Goal: Communication & Community: Share content

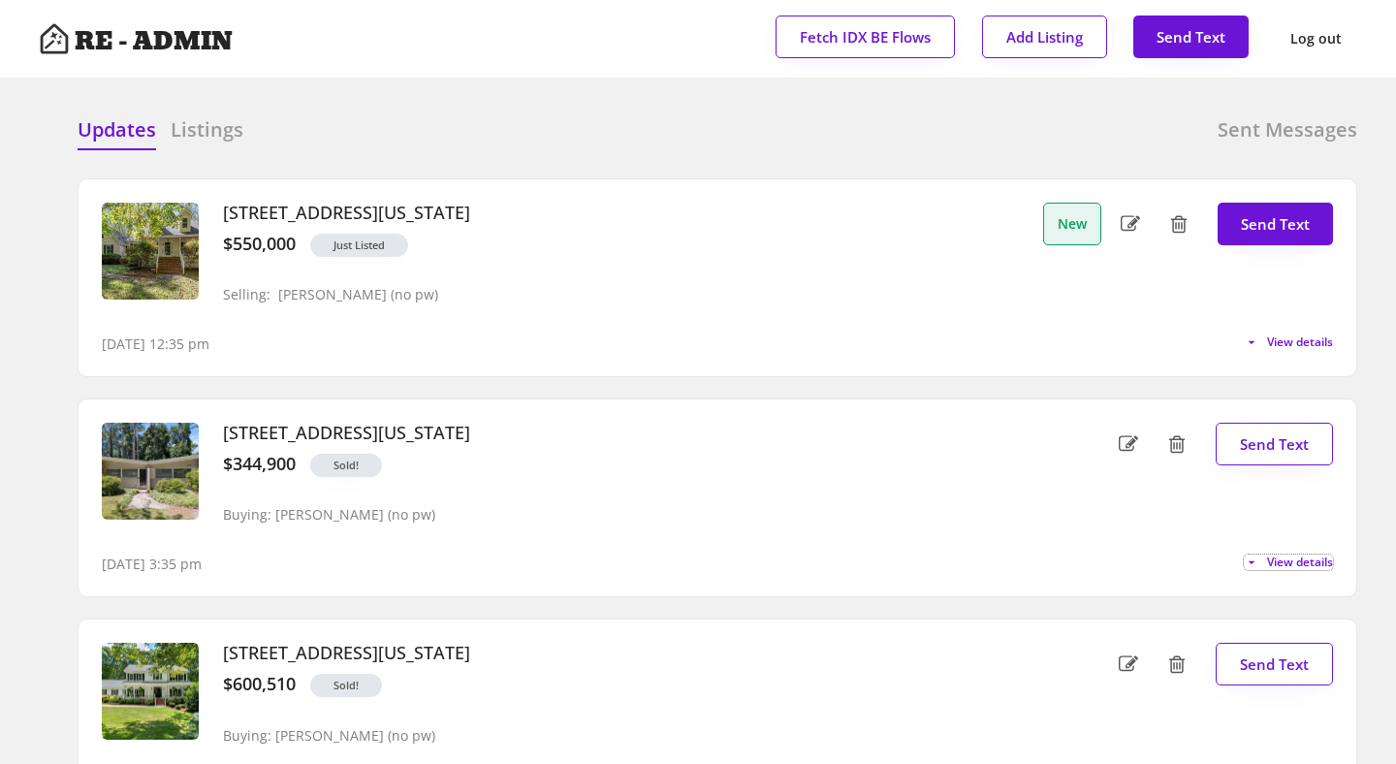
select select ""professional""
click at [1265, 342] on span "View details" at bounding box center [1297, 343] width 73 height 12
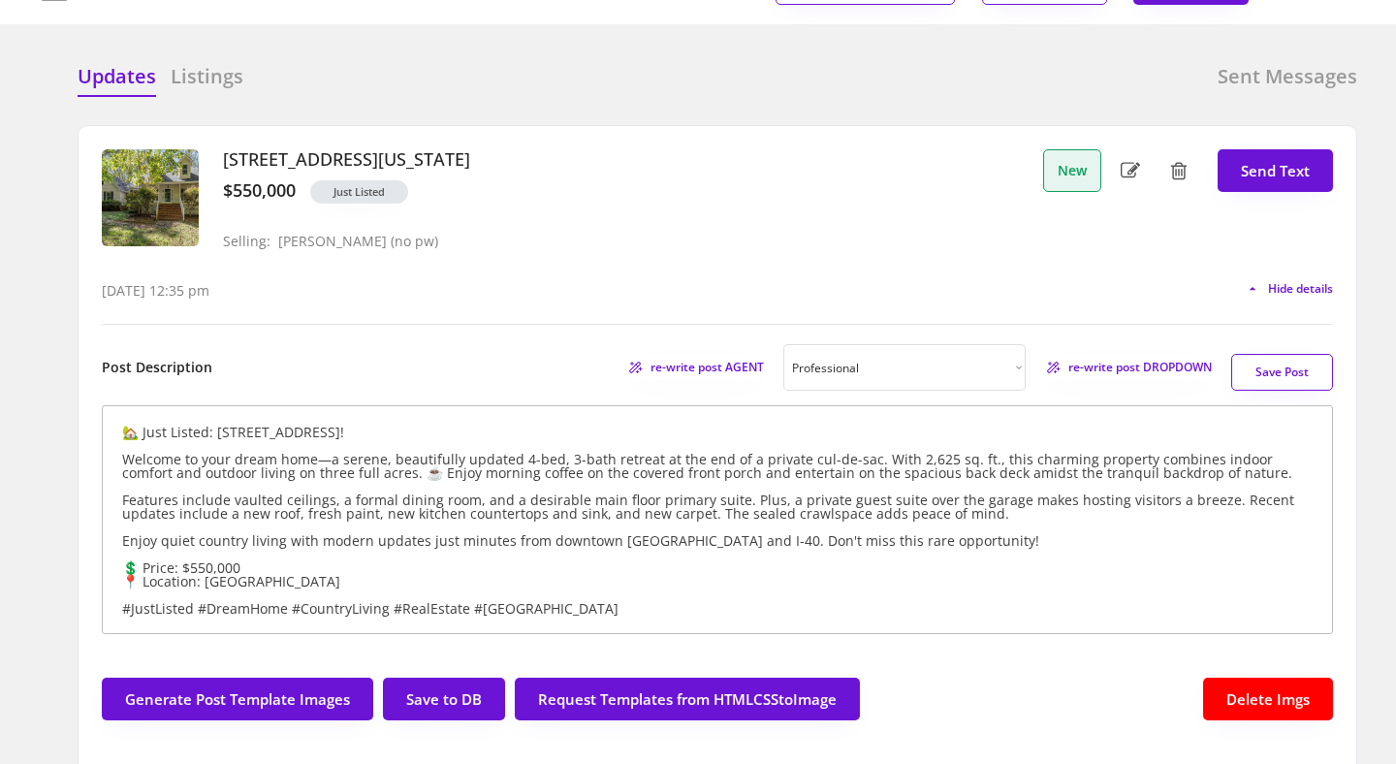
scroll to position [66, 0]
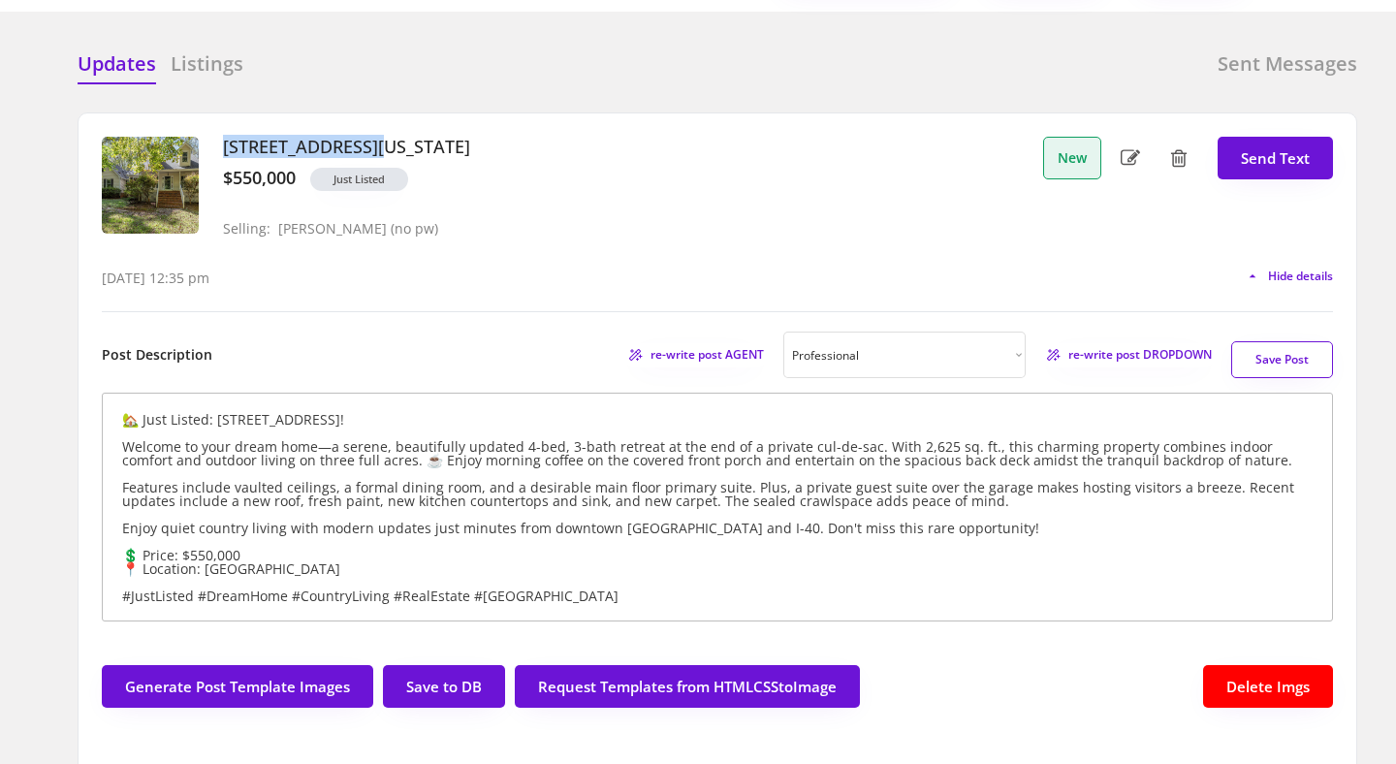
drag, startPoint x: 223, startPoint y: 145, endPoint x: 368, endPoint y: 144, distance: 144.5
click at [368, 144] on h3 "[STREET_ADDRESS][US_STATE]" at bounding box center [628, 147] width 811 height 21
copy h3 "[STREET_ADDRESS]"
click at [504, 47] on div "Updates Listings Sent Messages [STREET_ADDRESS][US_STATE] $550,000 Just Listed …" at bounding box center [698, 50] width 1319 height 47
click at [490, 146] on h3 "[STREET_ADDRESS][US_STATE]" at bounding box center [628, 147] width 811 height 21
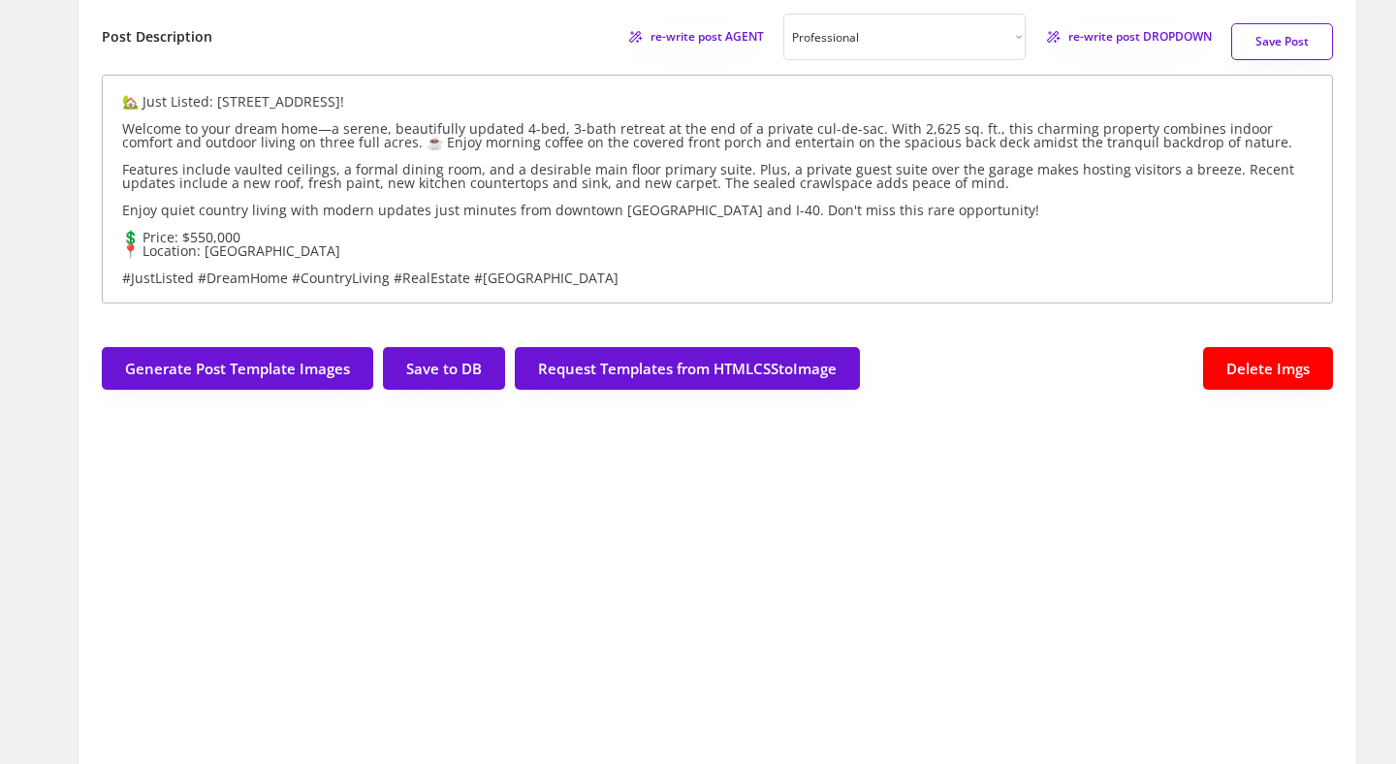
scroll to position [379, 0]
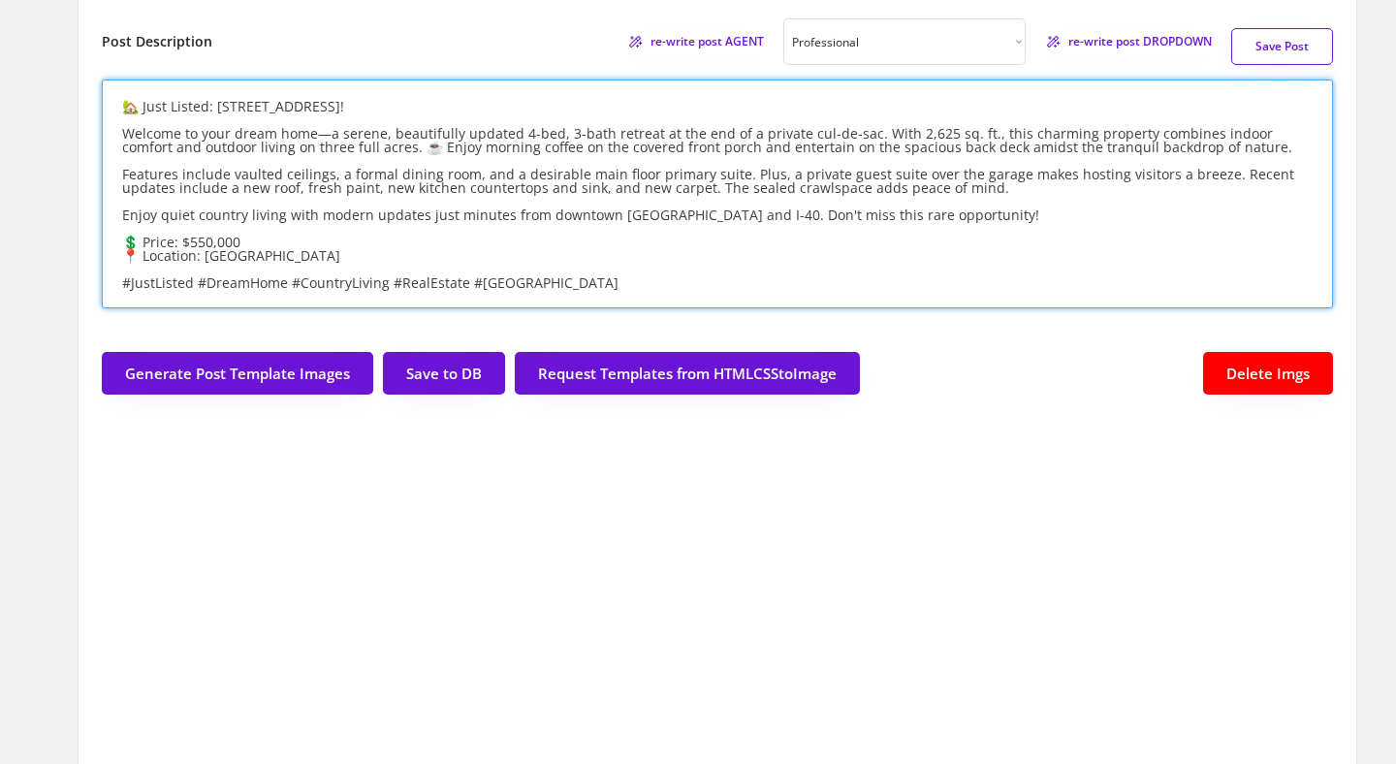
drag, startPoint x: 288, startPoint y: 257, endPoint x: 118, endPoint y: 247, distance: 170.0
click at [118, 247] on textarea "🏡 Just Listed: [STREET_ADDRESS]! Welcome to your dream home—a serene, beautiful…" at bounding box center [718, 194] width 1232 height 229
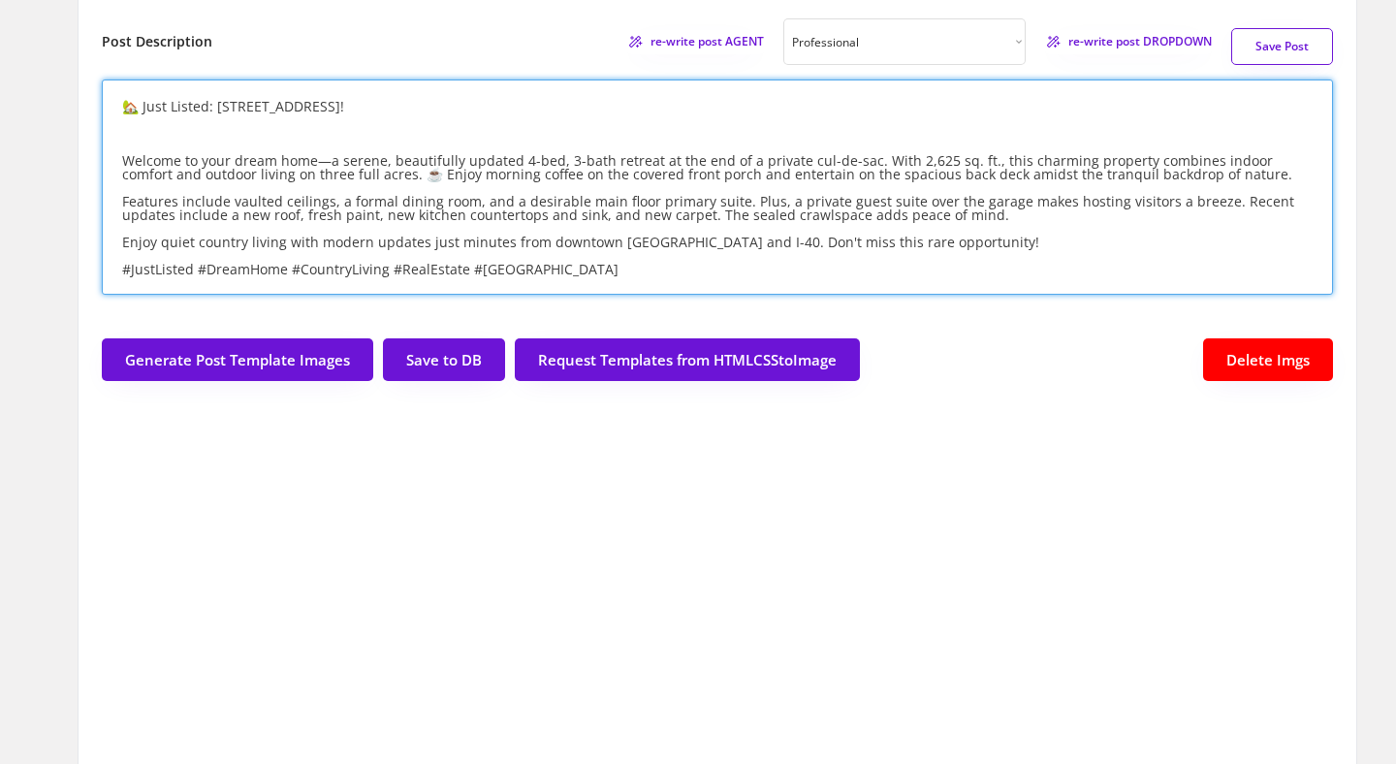
paste textarea "💲 Price: $550,000 📍 Location: [GEOGRAPHIC_DATA]"
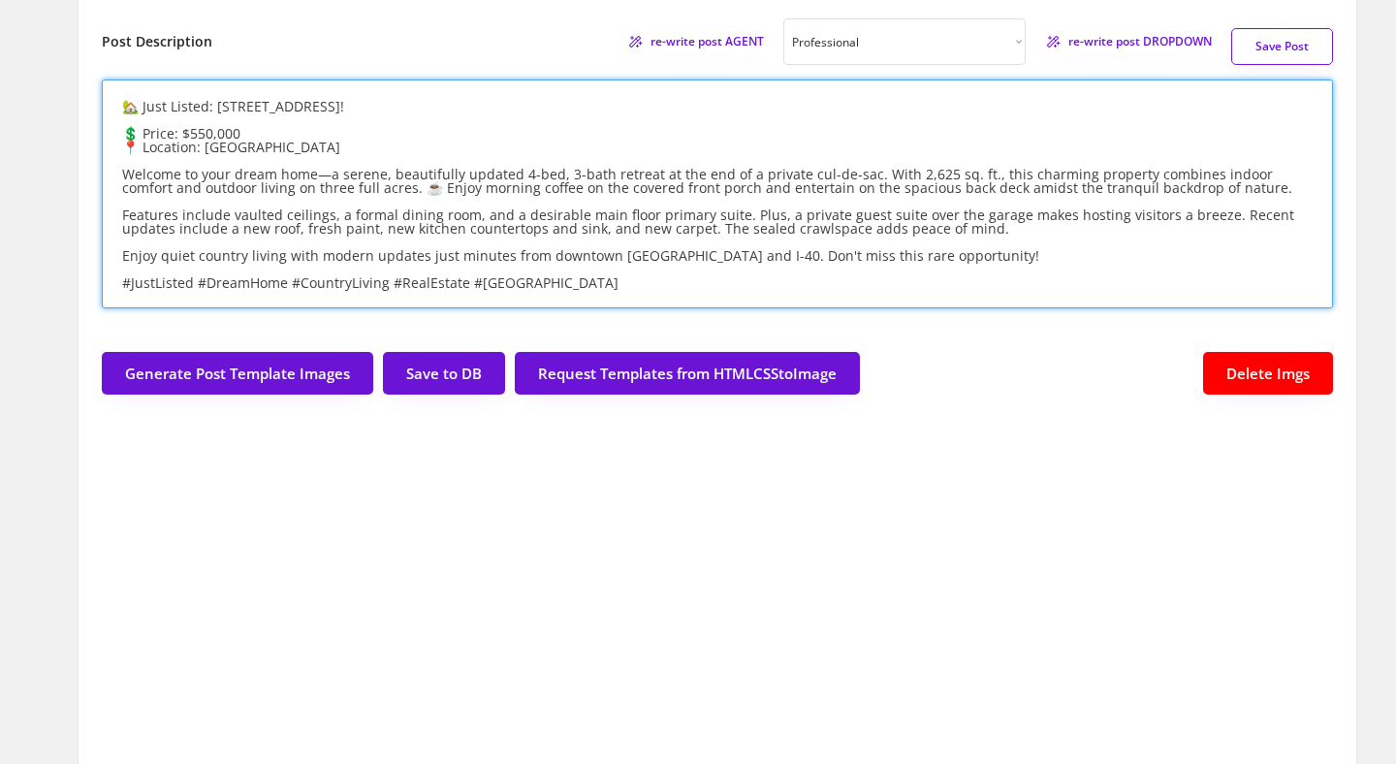
type textarea "🏡 Just Listed: [STREET_ADDRESS]! 💲 Price: $550,000 📍 Location: [GEOGRAPHIC_DATA…"
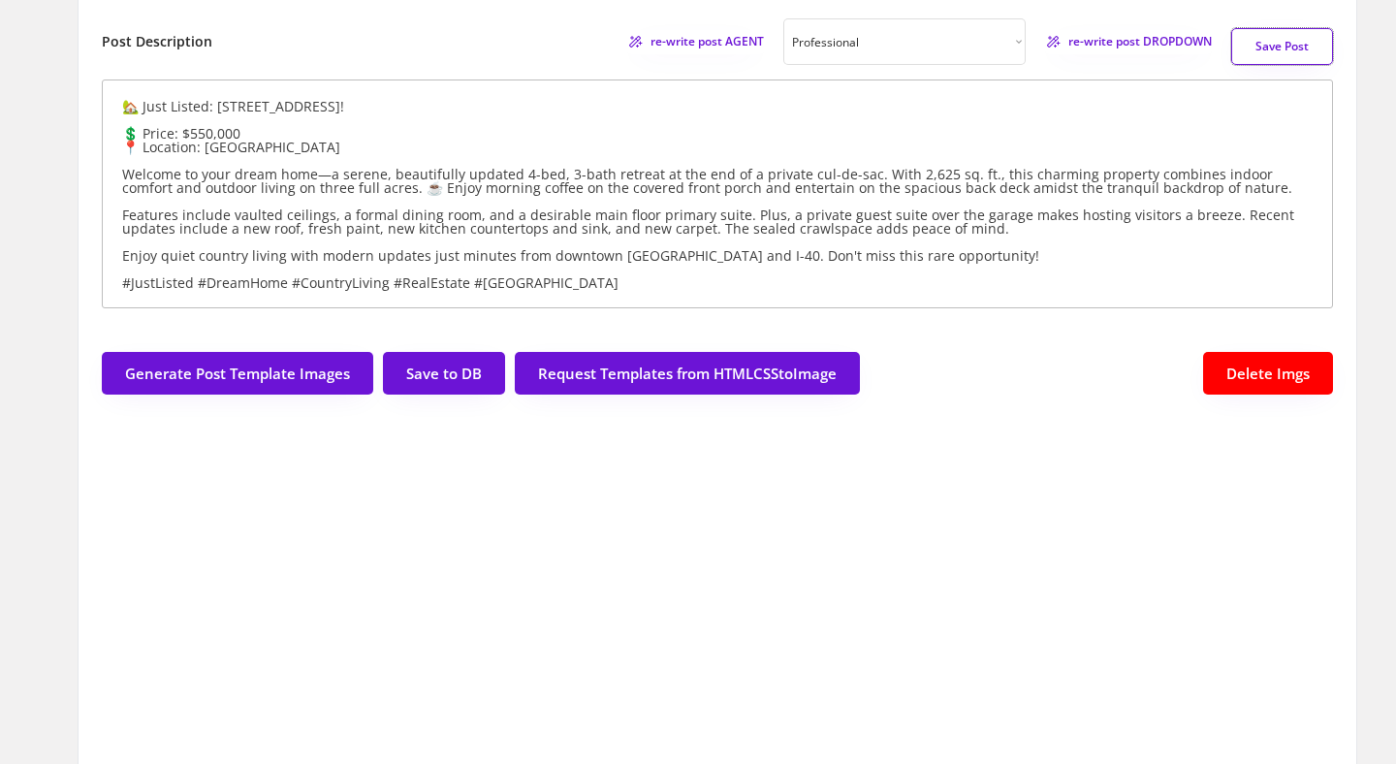
click at [1269, 48] on button "Save Post" at bounding box center [1283, 46] width 102 height 37
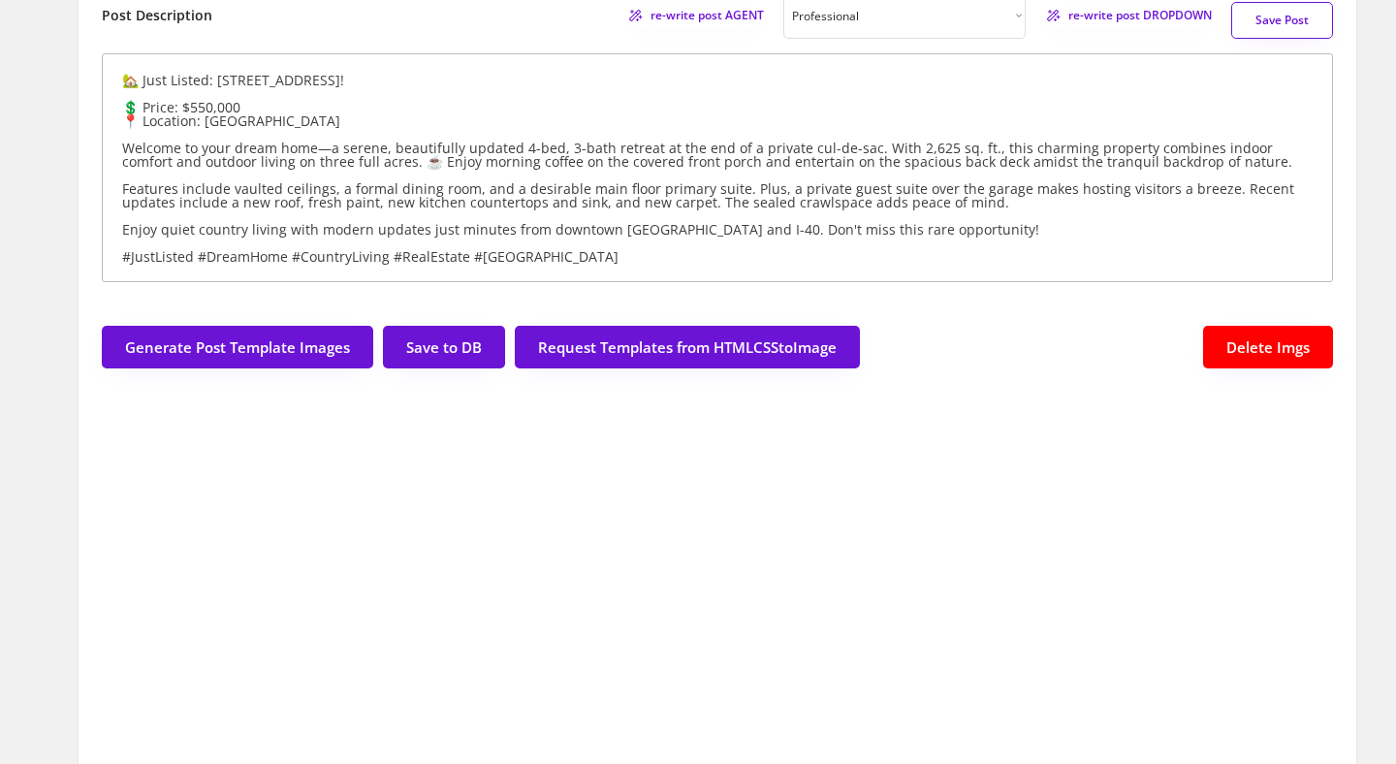
scroll to position [411, 0]
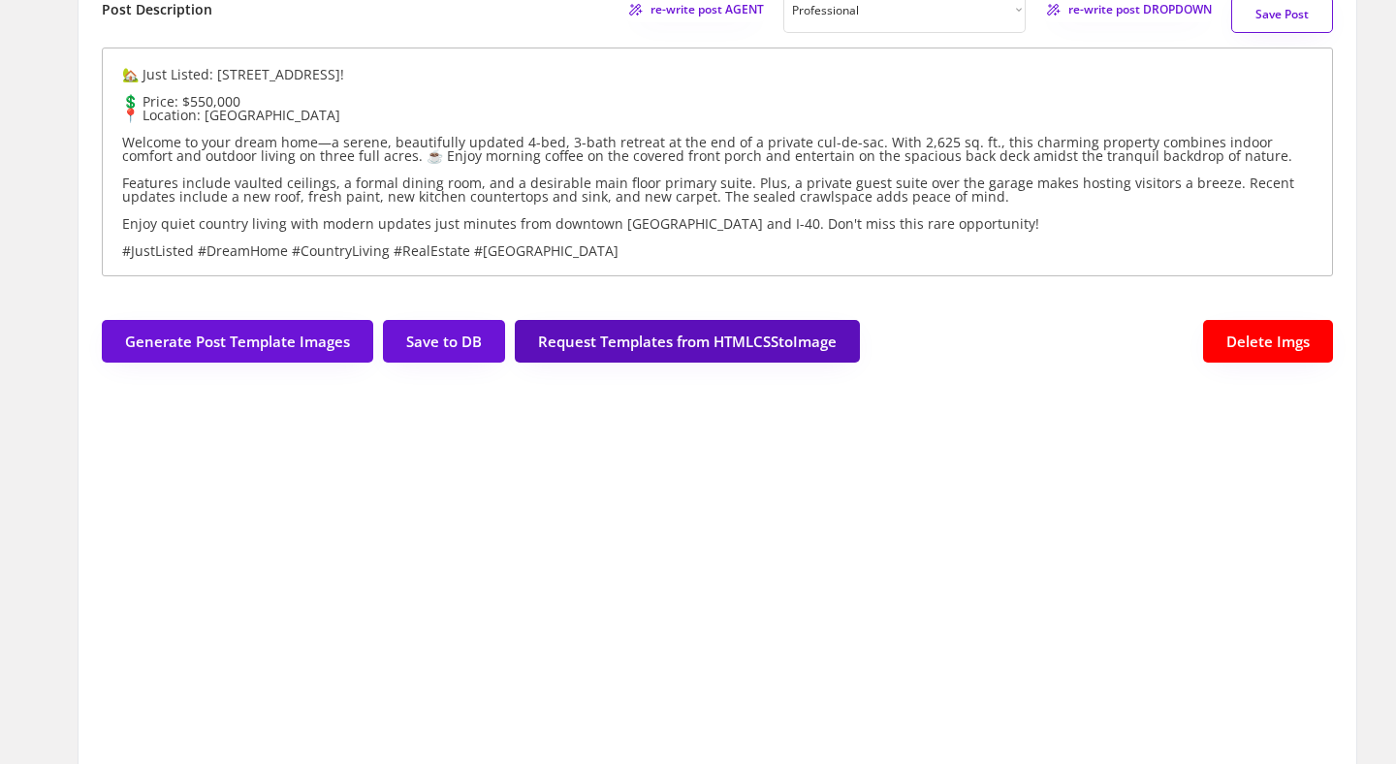
click at [724, 336] on button "Request Templates from HTMLCSStoImage" at bounding box center [687, 341] width 345 height 43
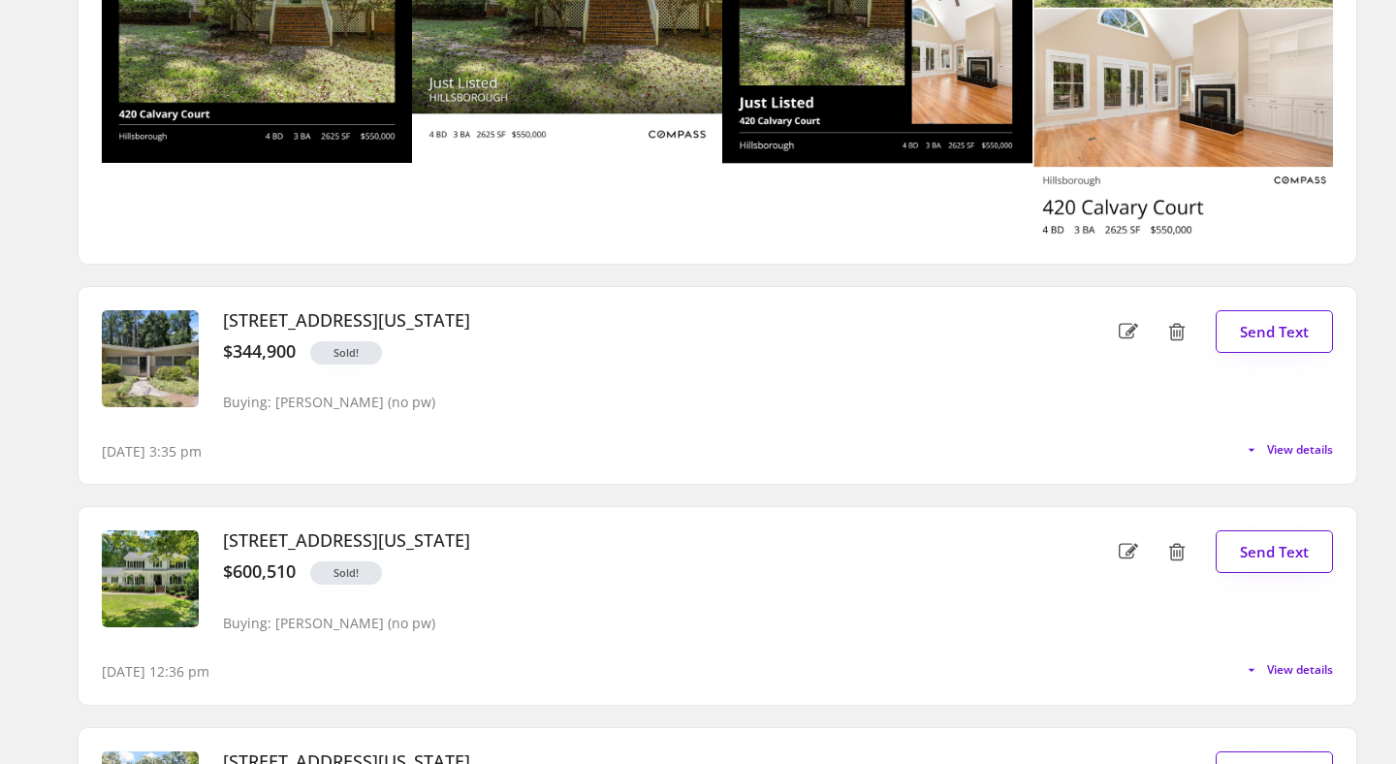
scroll to position [1269, 0]
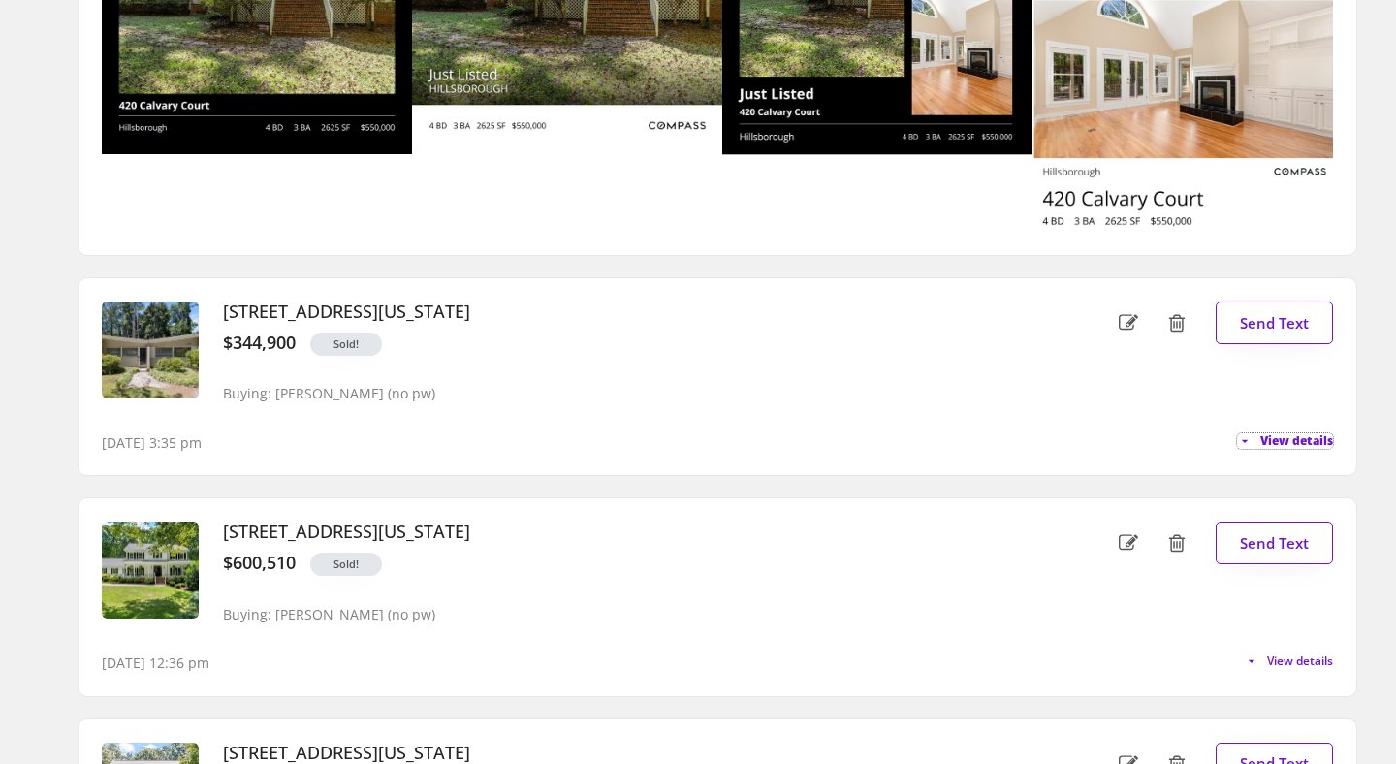
click at [1284, 443] on span "View details" at bounding box center [1297, 441] width 73 height 12
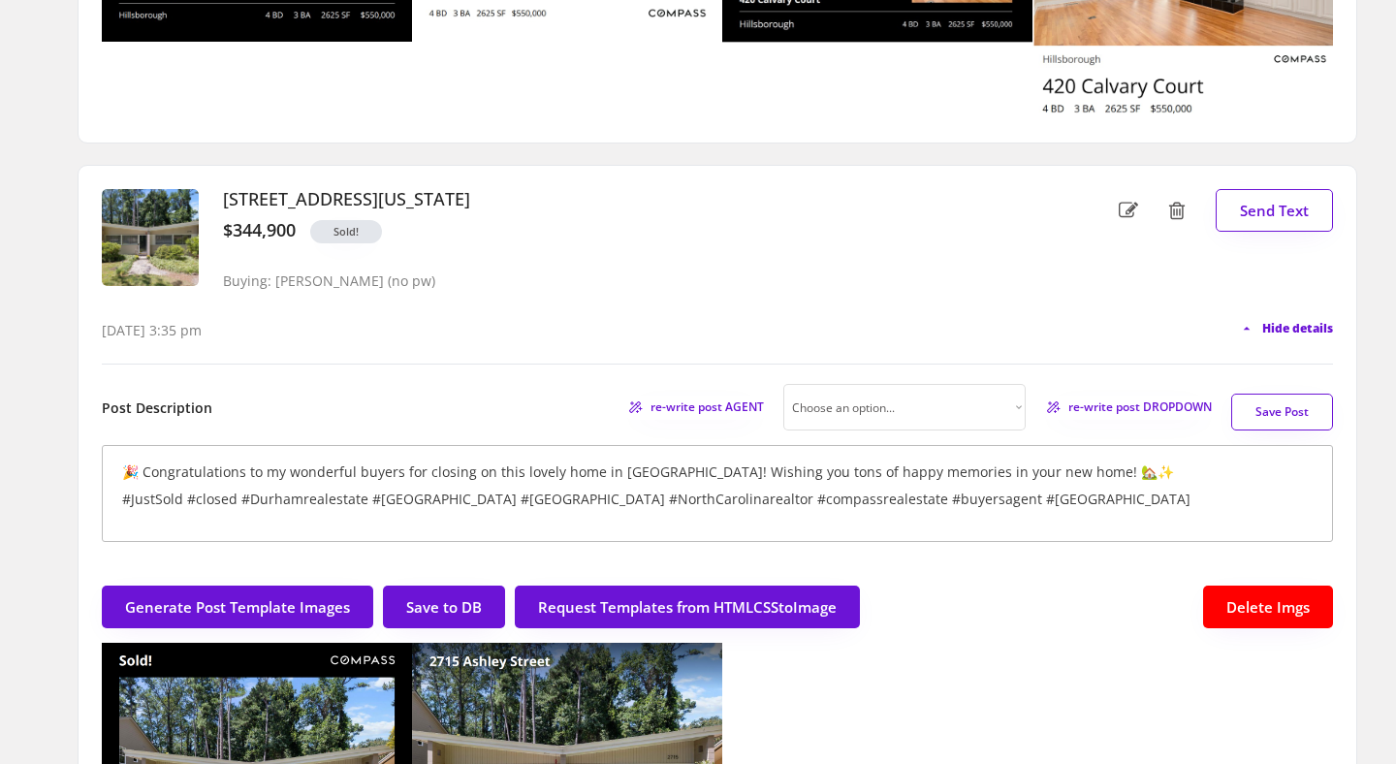
click at [1292, 323] on span "Hide details" at bounding box center [1298, 329] width 71 height 12
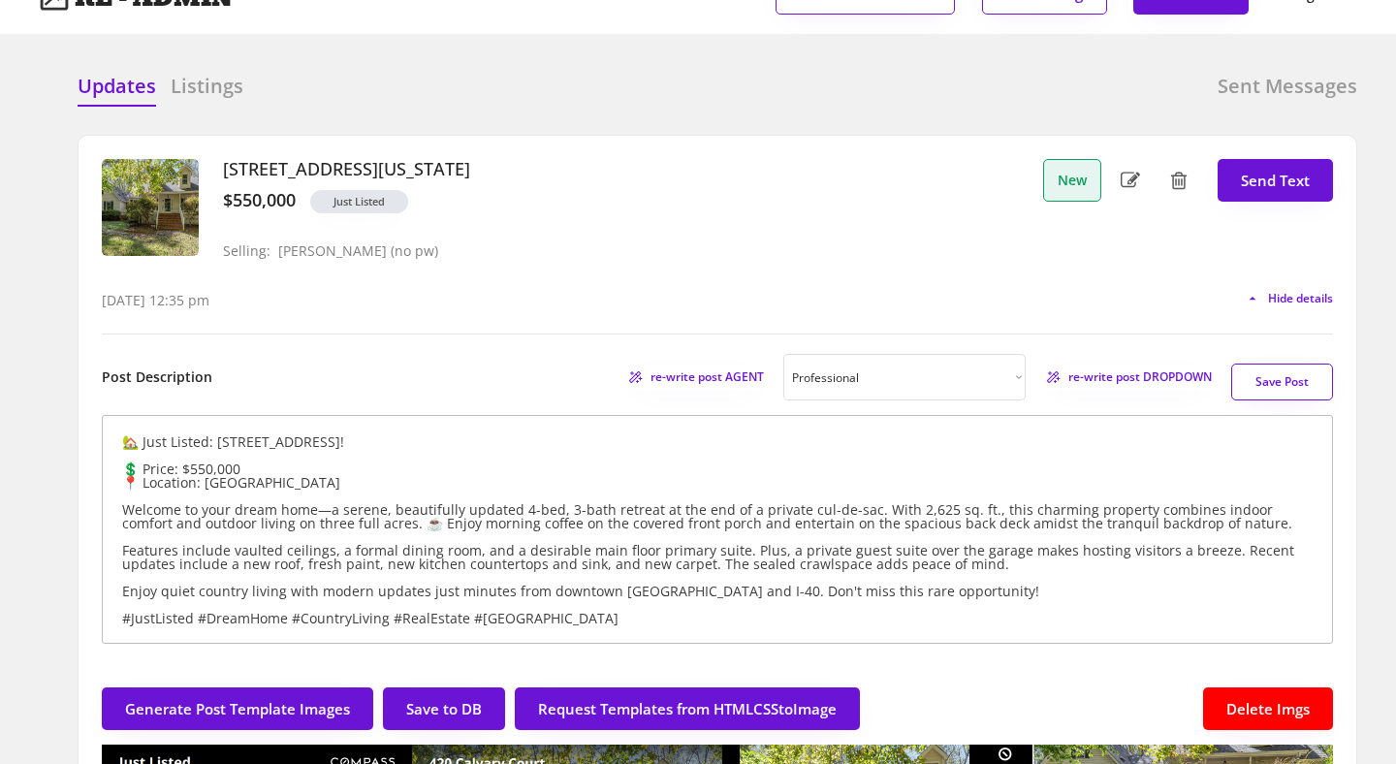
scroll to position [0, 0]
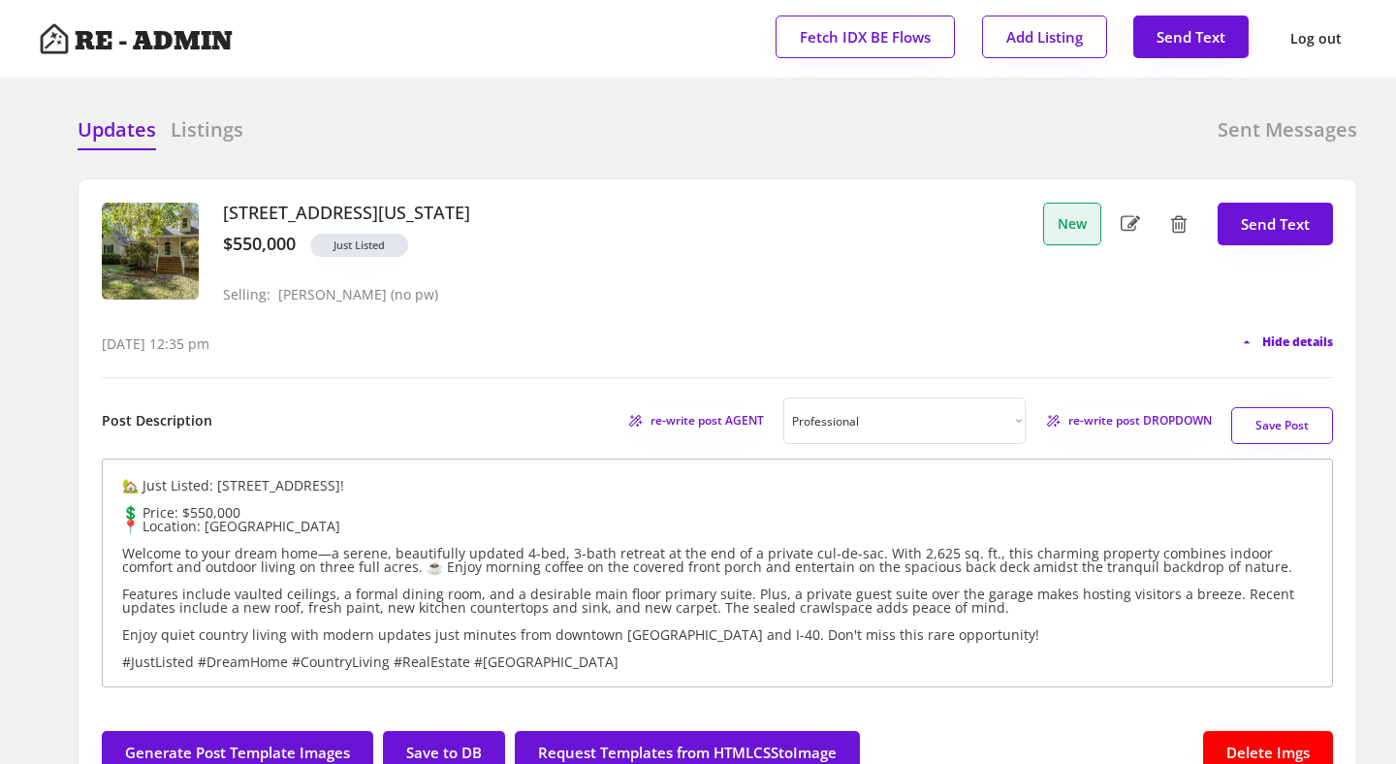
click at [1277, 341] on span "Hide details" at bounding box center [1298, 343] width 71 height 12
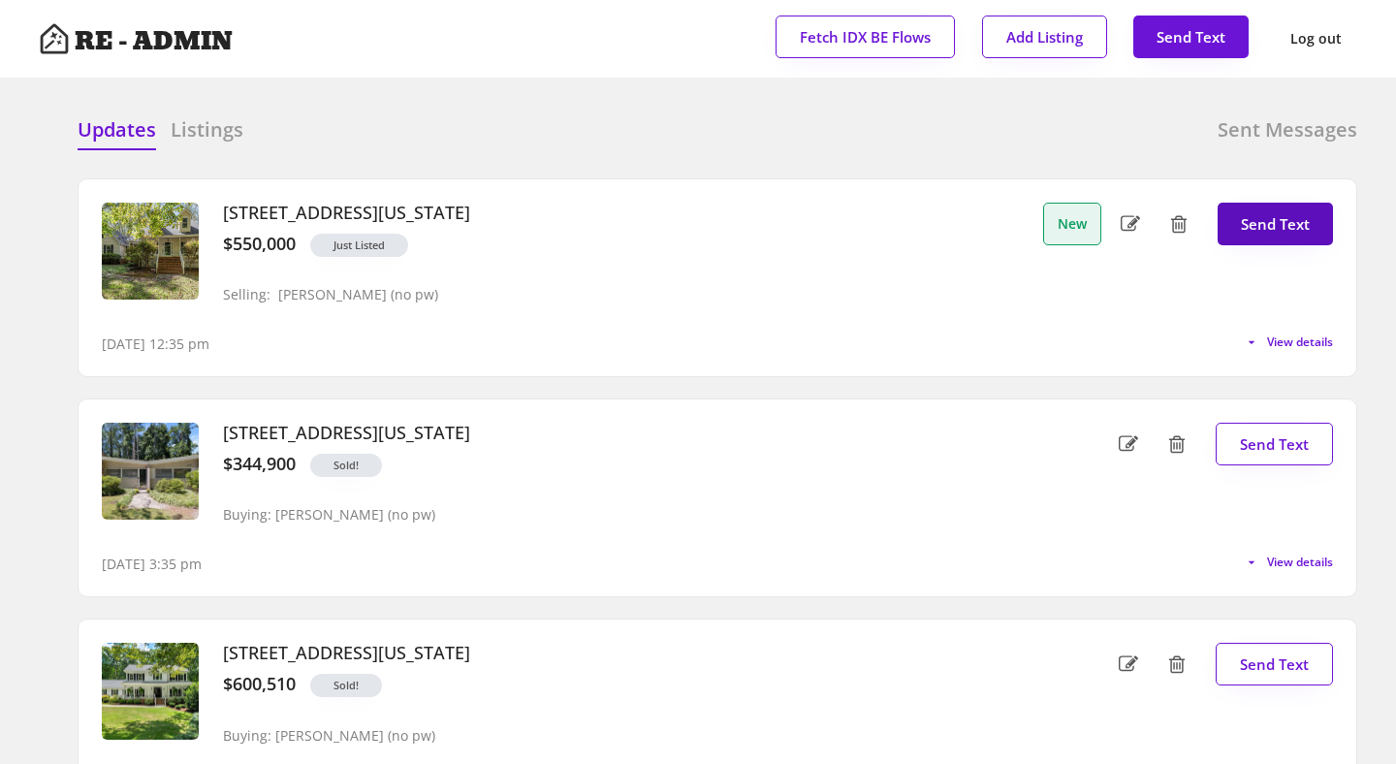
click at [1263, 216] on button "Send Text" at bounding box center [1275, 224] width 115 height 43
type textarea "Your newest listing at [STREET_ADDRESS] is ready to share! Review your post her…"
select select "raleigh"
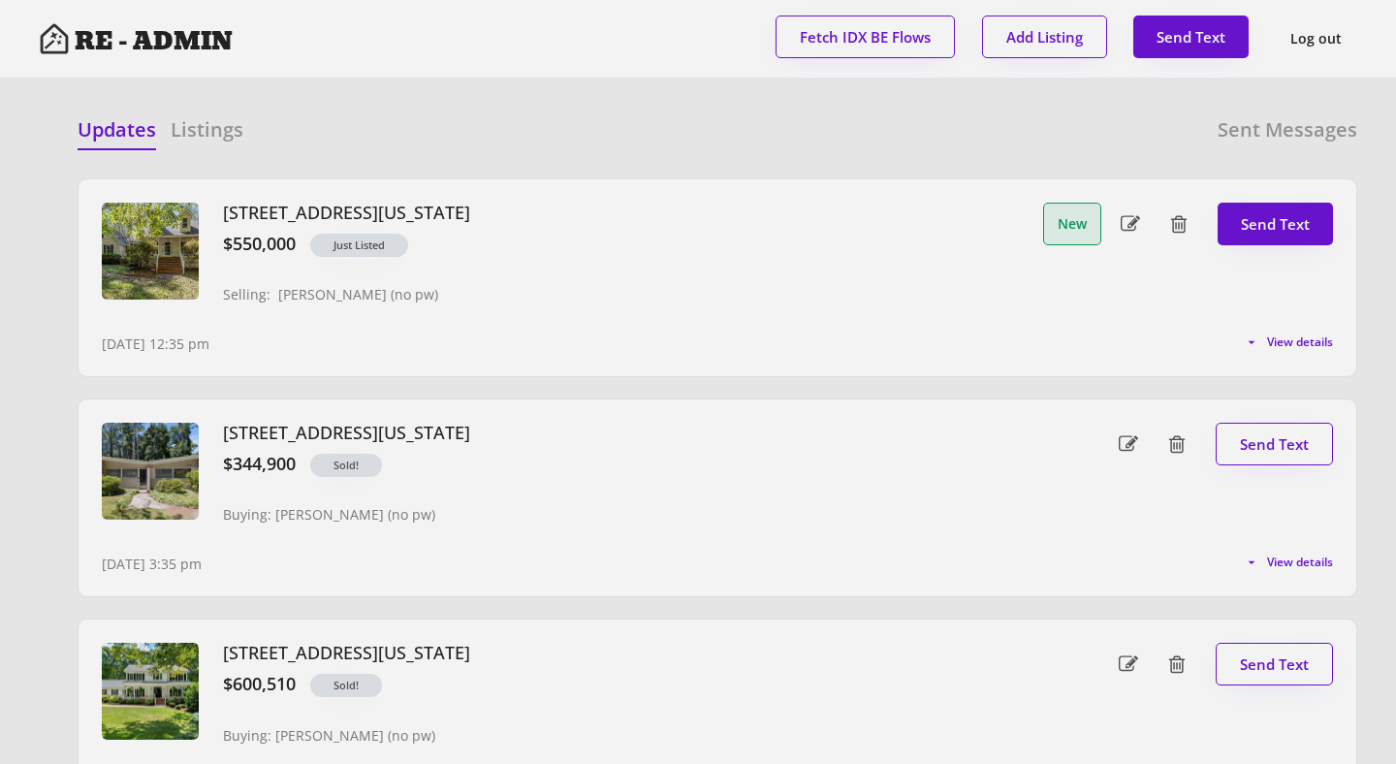
scroll to position [49, 0]
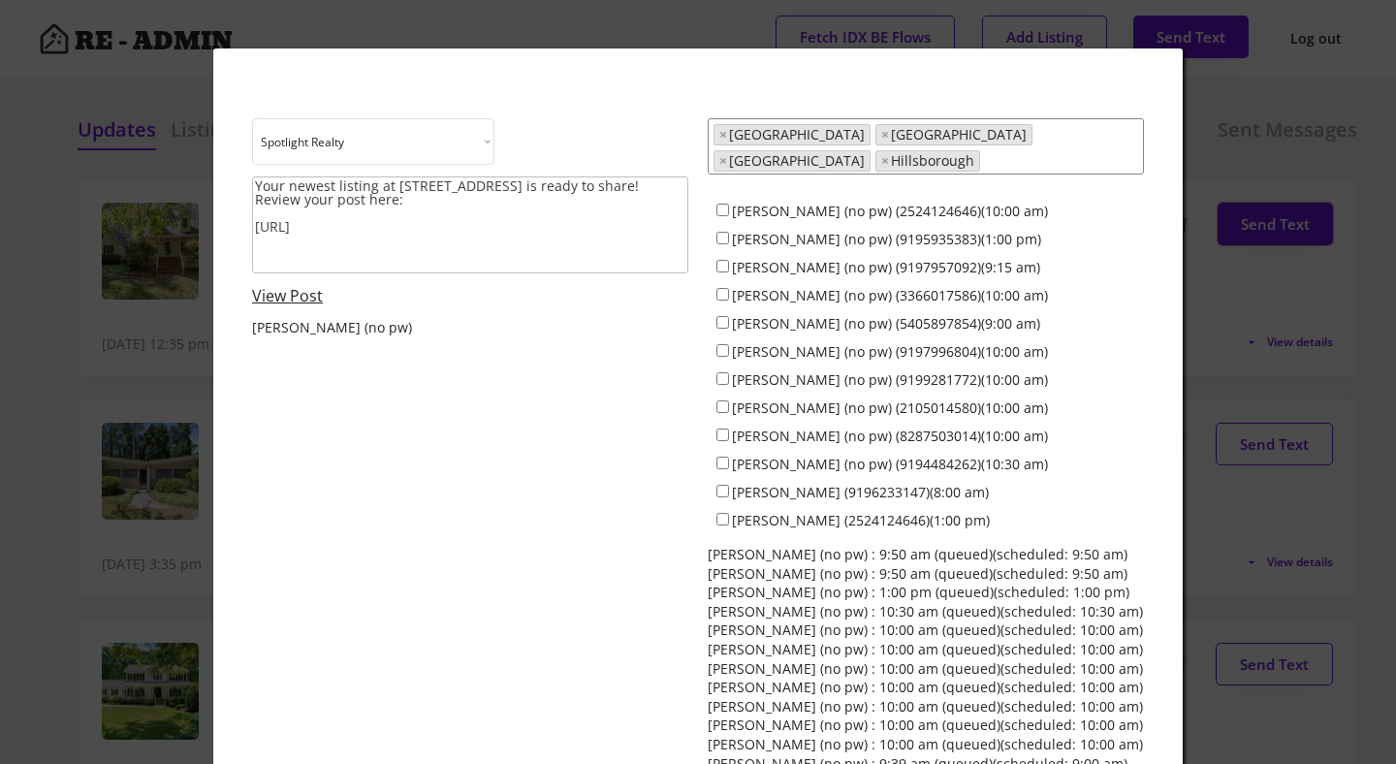
click at [497, 403] on div "Choose an option... Spotlight Realty Terra Nova Your newest listing at [STREET_…" at bounding box center [698, 474] width 892 height 712
click at [281, 298] on link "View Post" at bounding box center [287, 295] width 71 height 21
click at [521, 385] on div "Choose an option... Spotlight Realty Terra Nova Your newest listing at [STREET_…" at bounding box center [698, 474] width 892 height 712
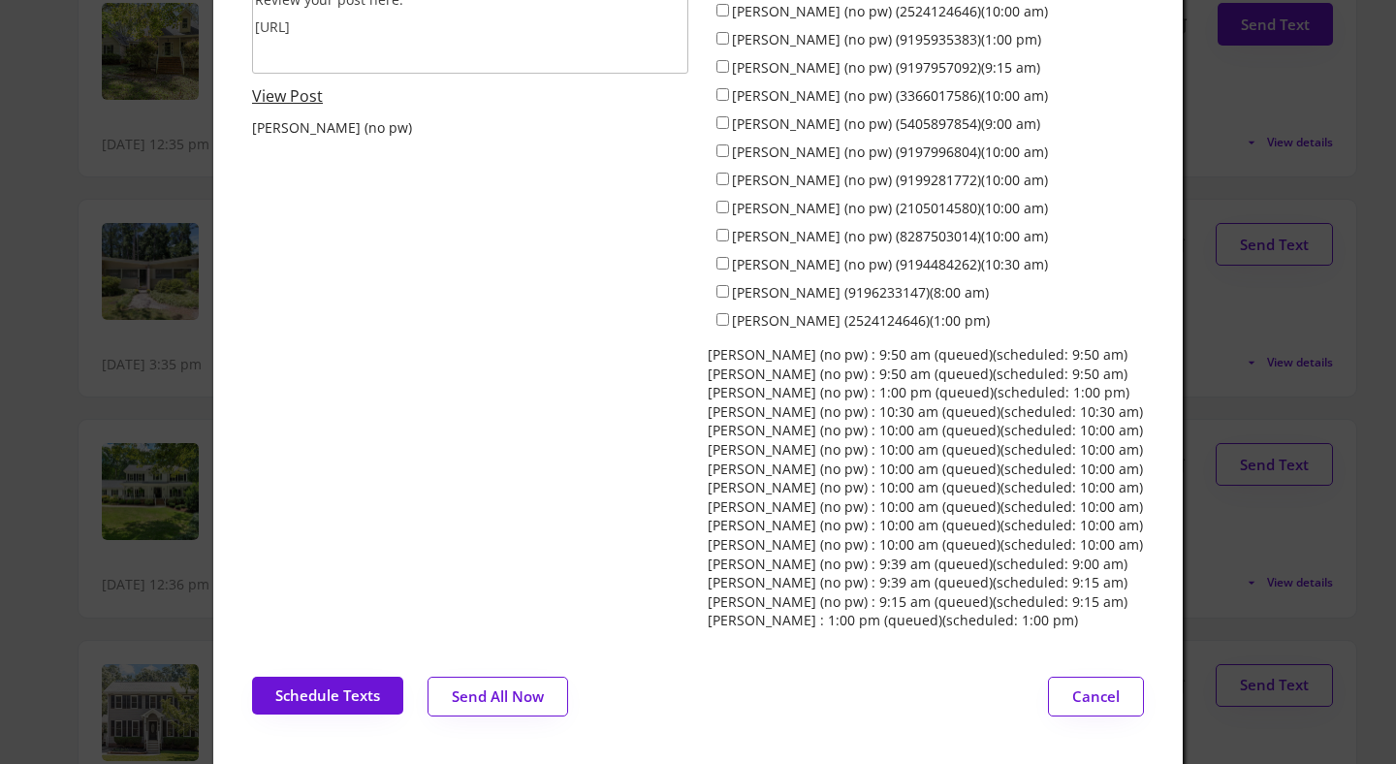
scroll to position [194, 0]
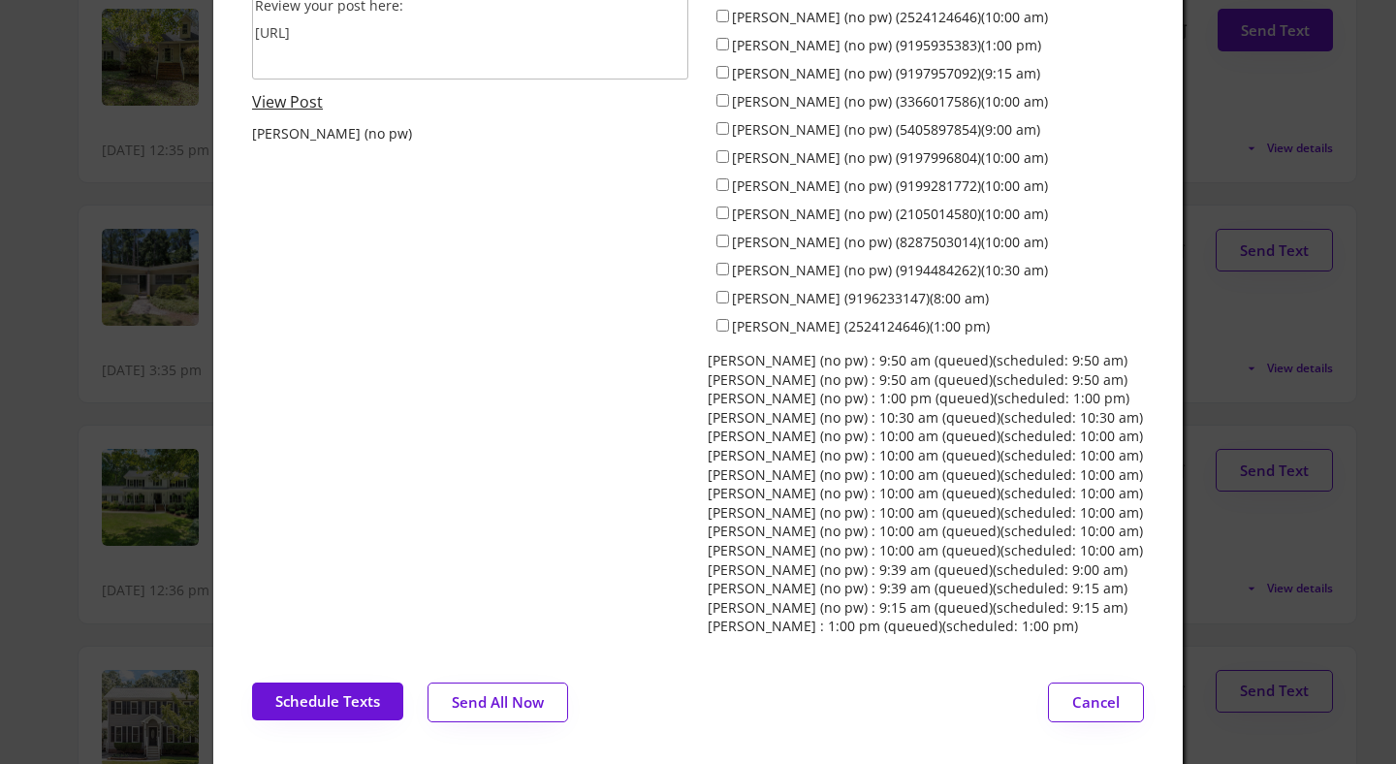
click at [497, 694] on button "Send All Now" at bounding box center [498, 703] width 141 height 40
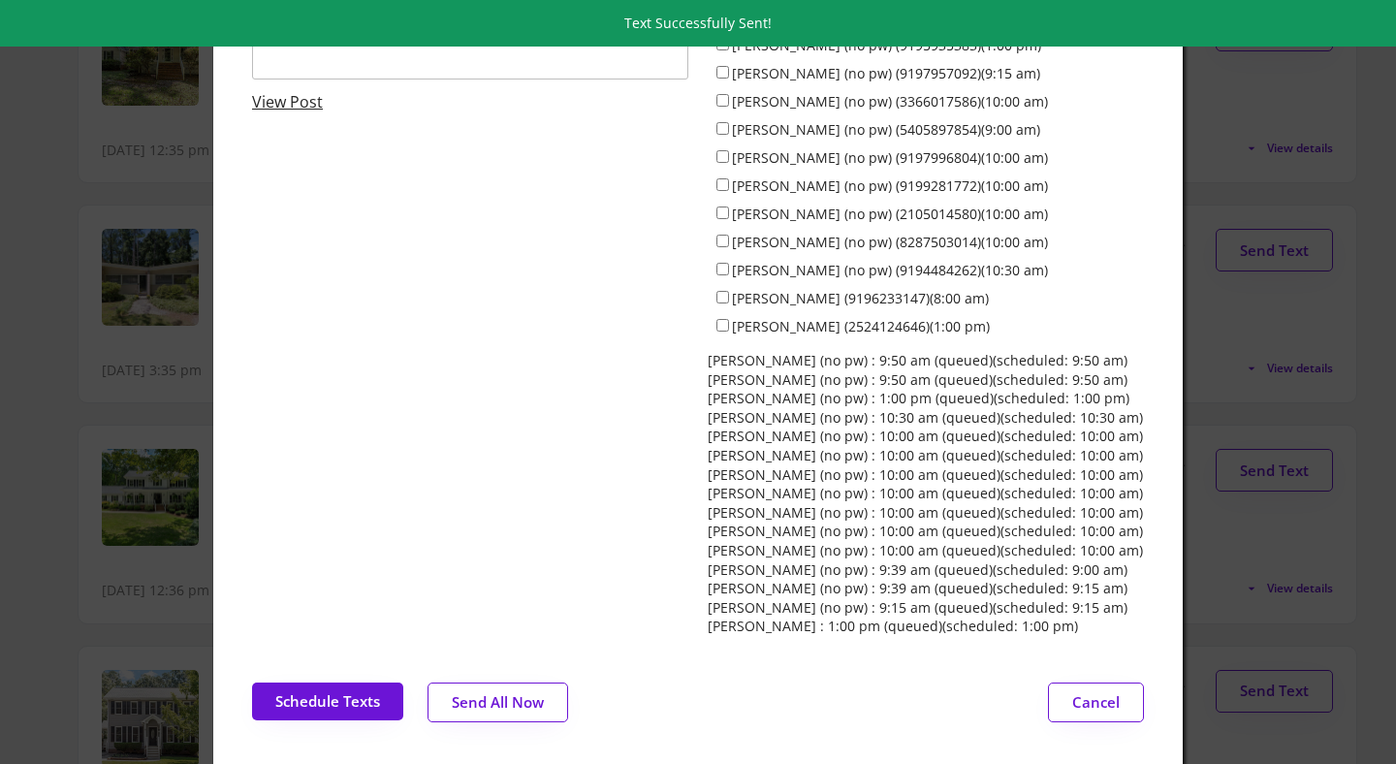
click at [130, 301] on div at bounding box center [698, 382] width 1396 height 764
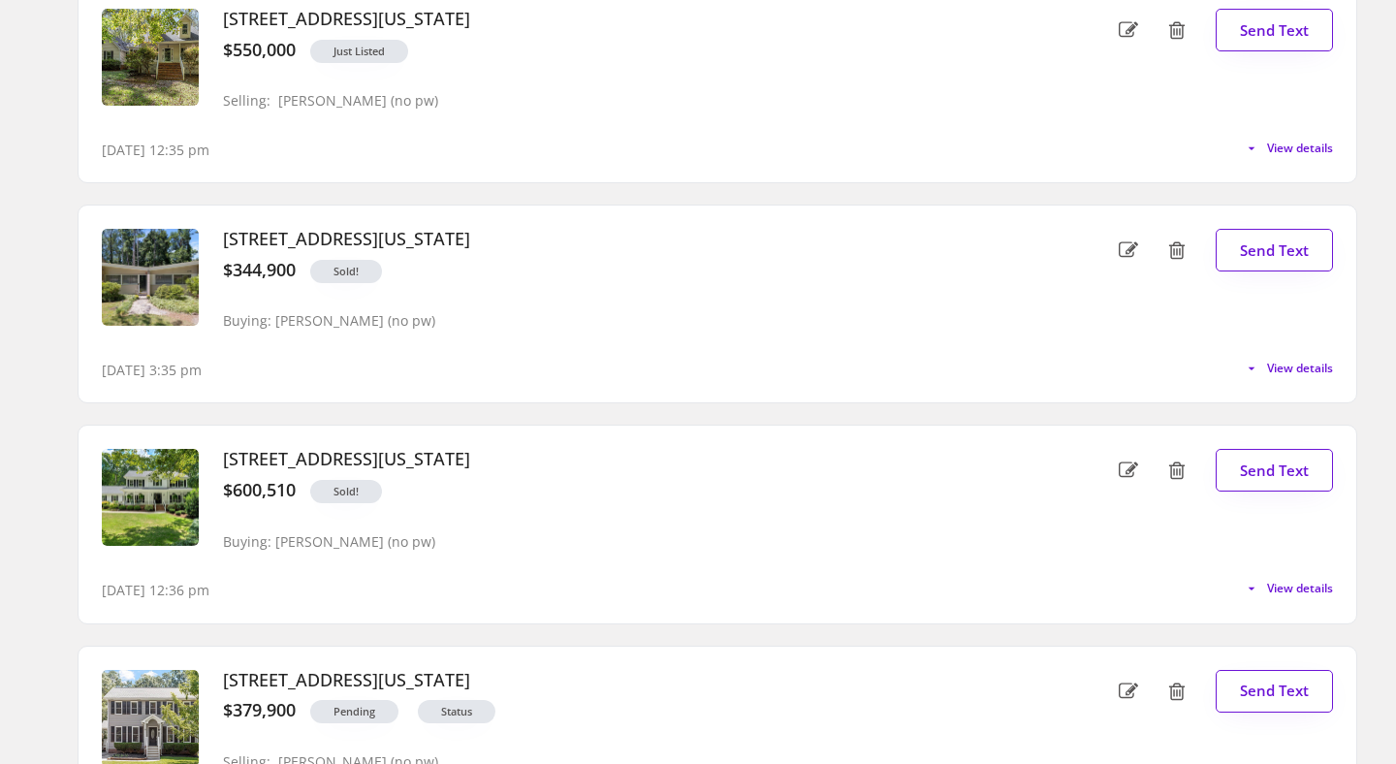
scroll to position [0, 0]
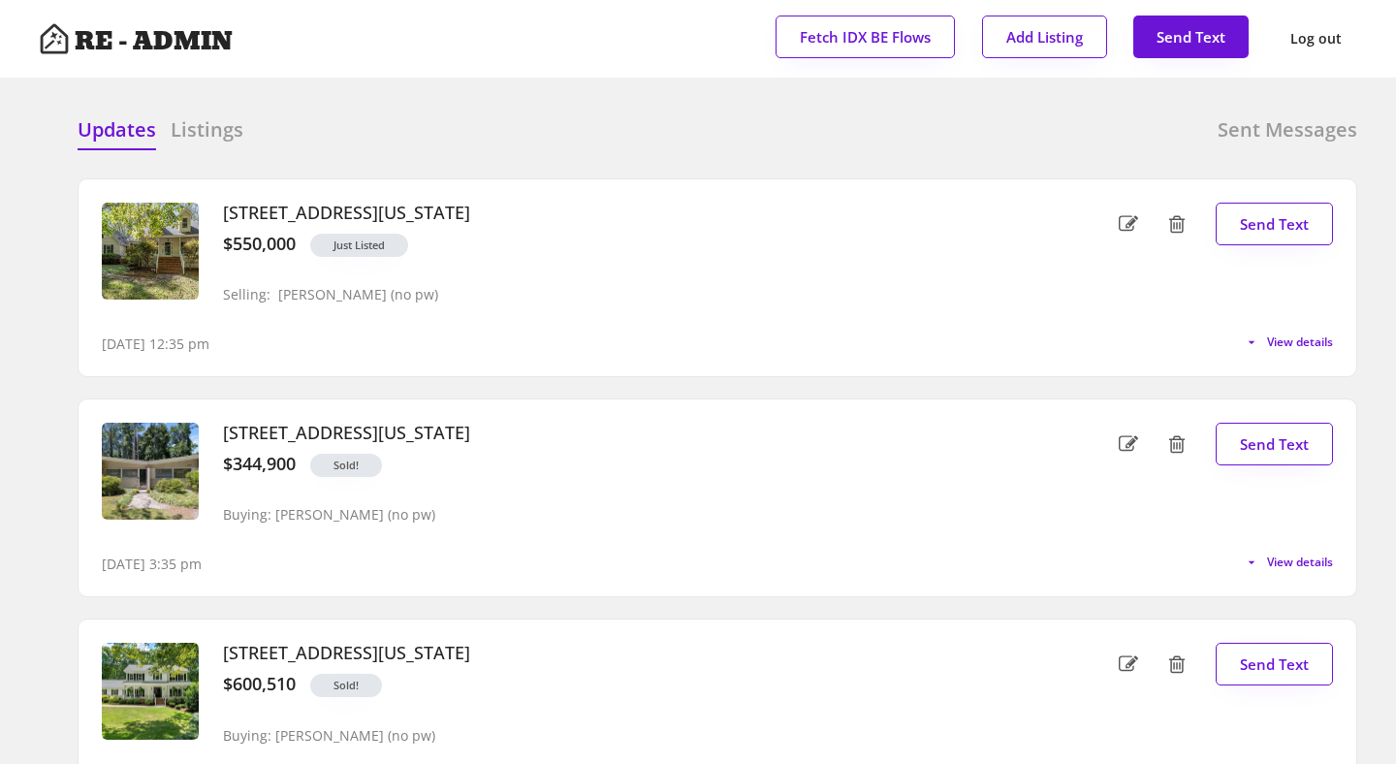
click at [535, 122] on div at bounding box center [551, 130] width 97 height 29
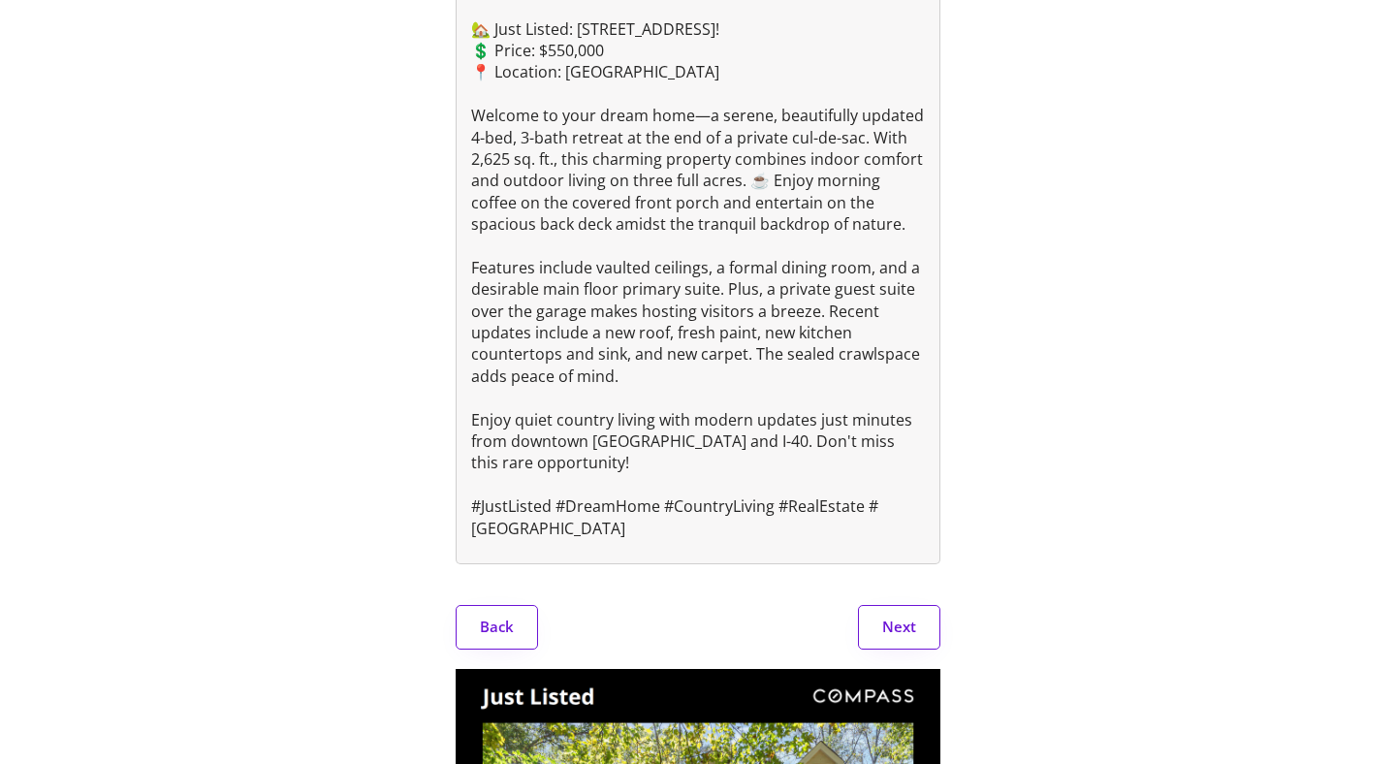
scroll to position [335, 0]
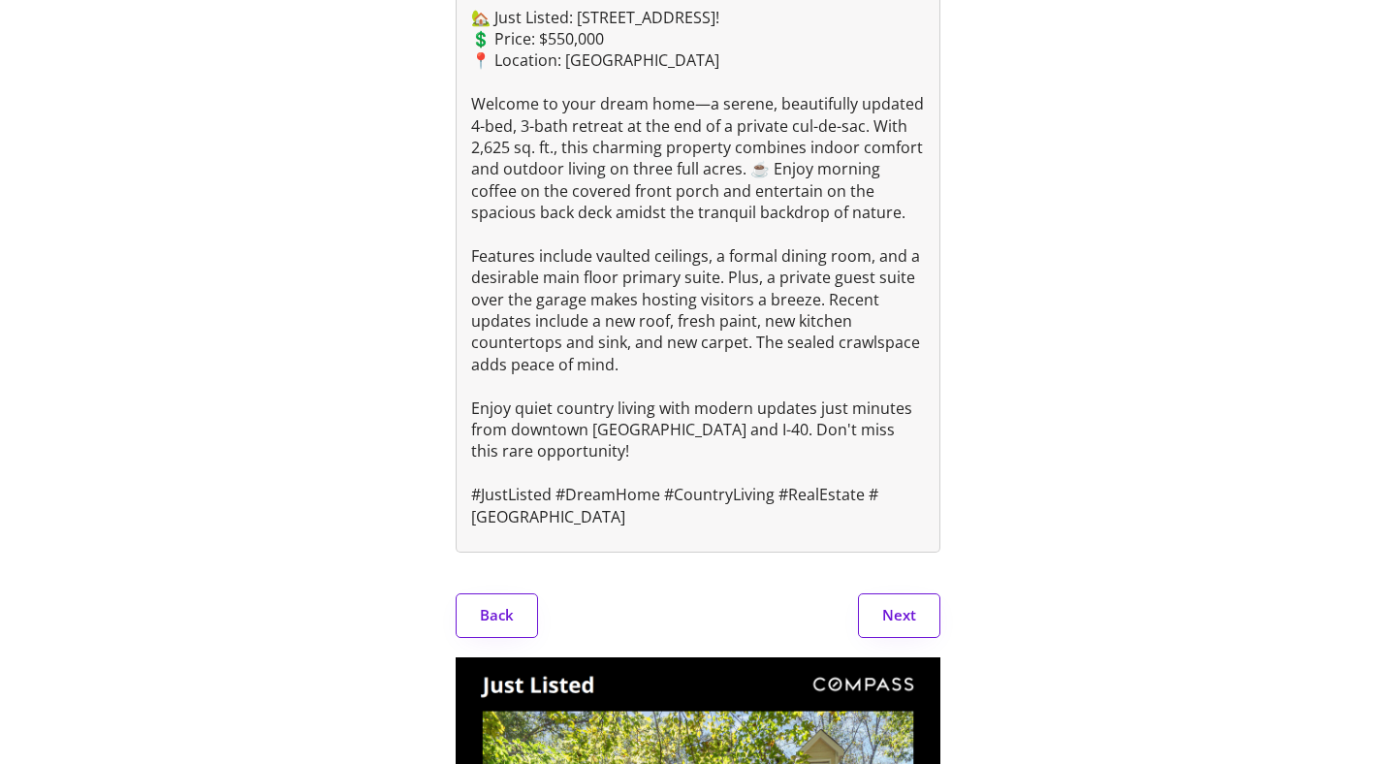
click at [895, 624] on button "Next" at bounding box center [899, 615] width 82 height 45
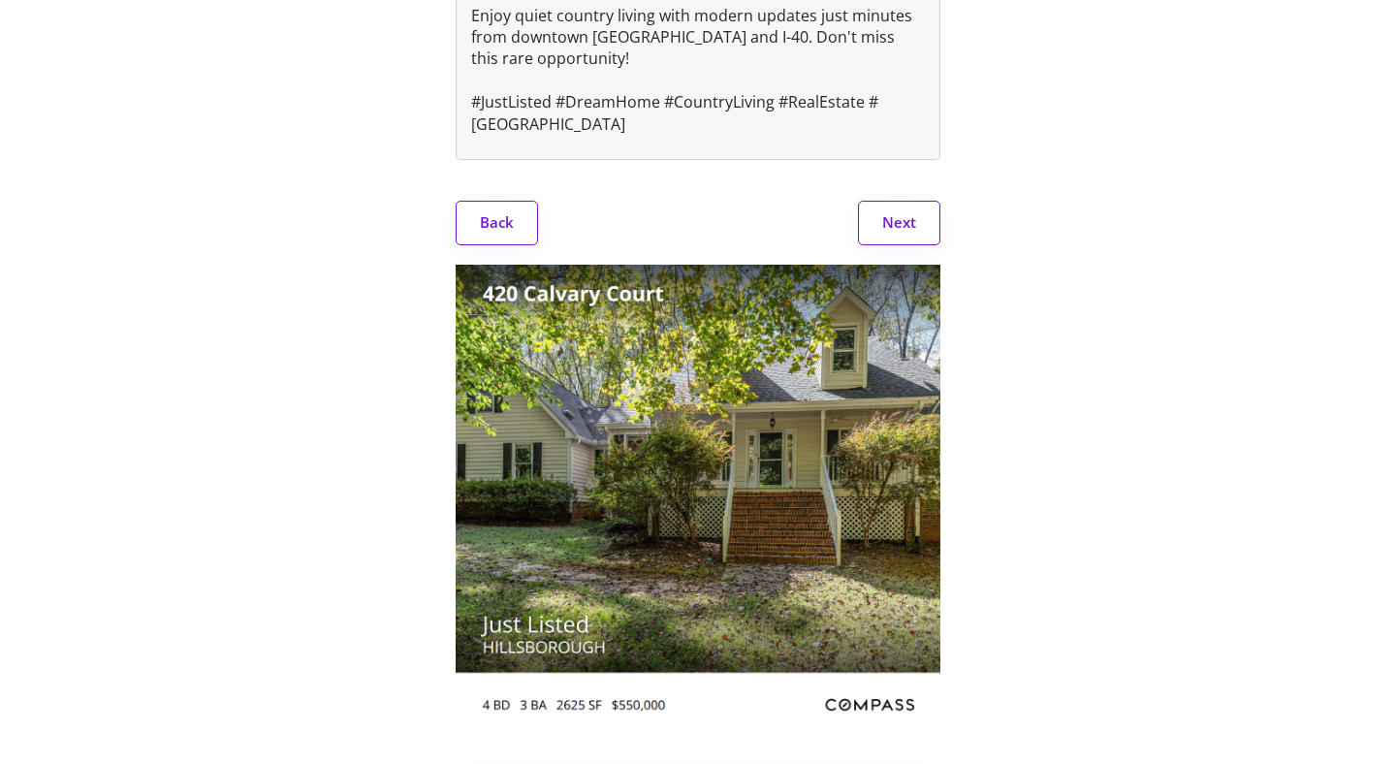
scroll to position [826, 0]
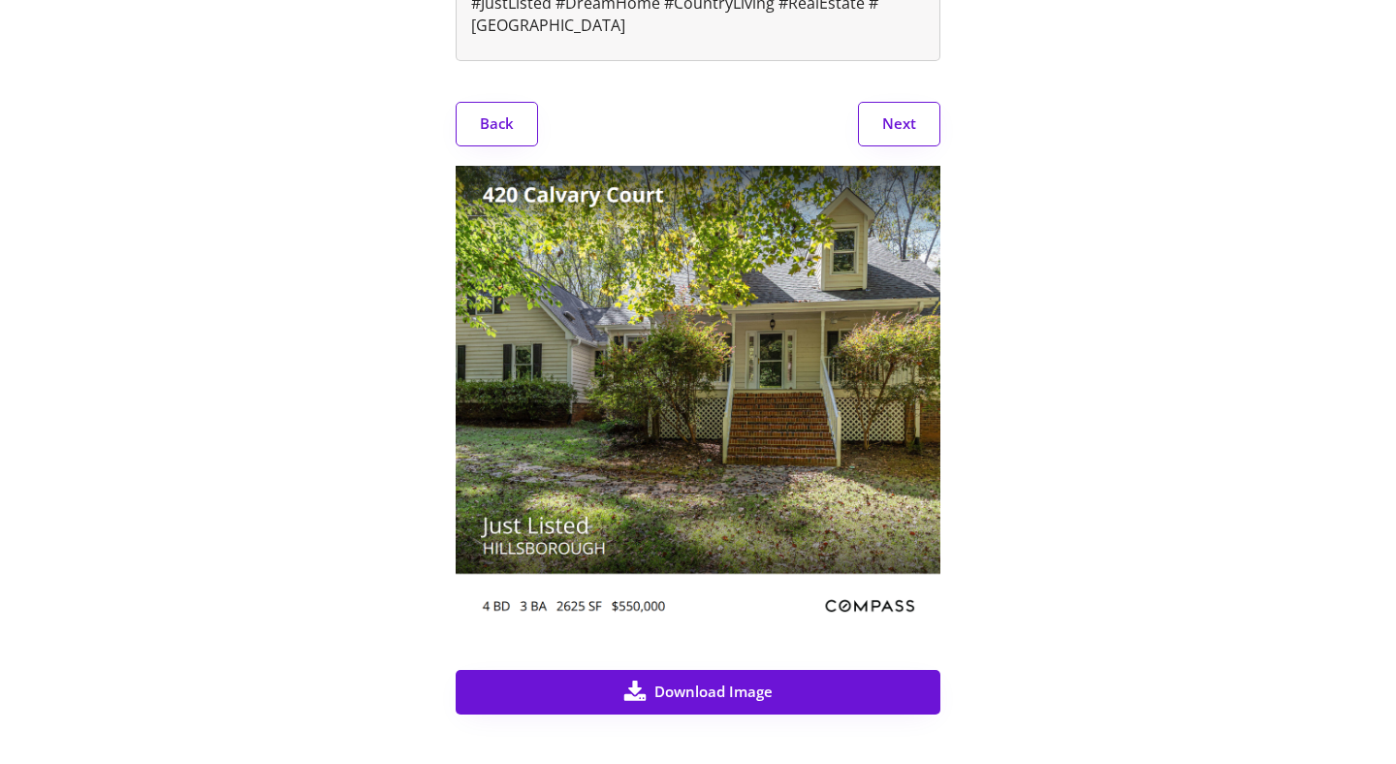
click at [891, 146] on button "Next" at bounding box center [899, 124] width 82 height 45
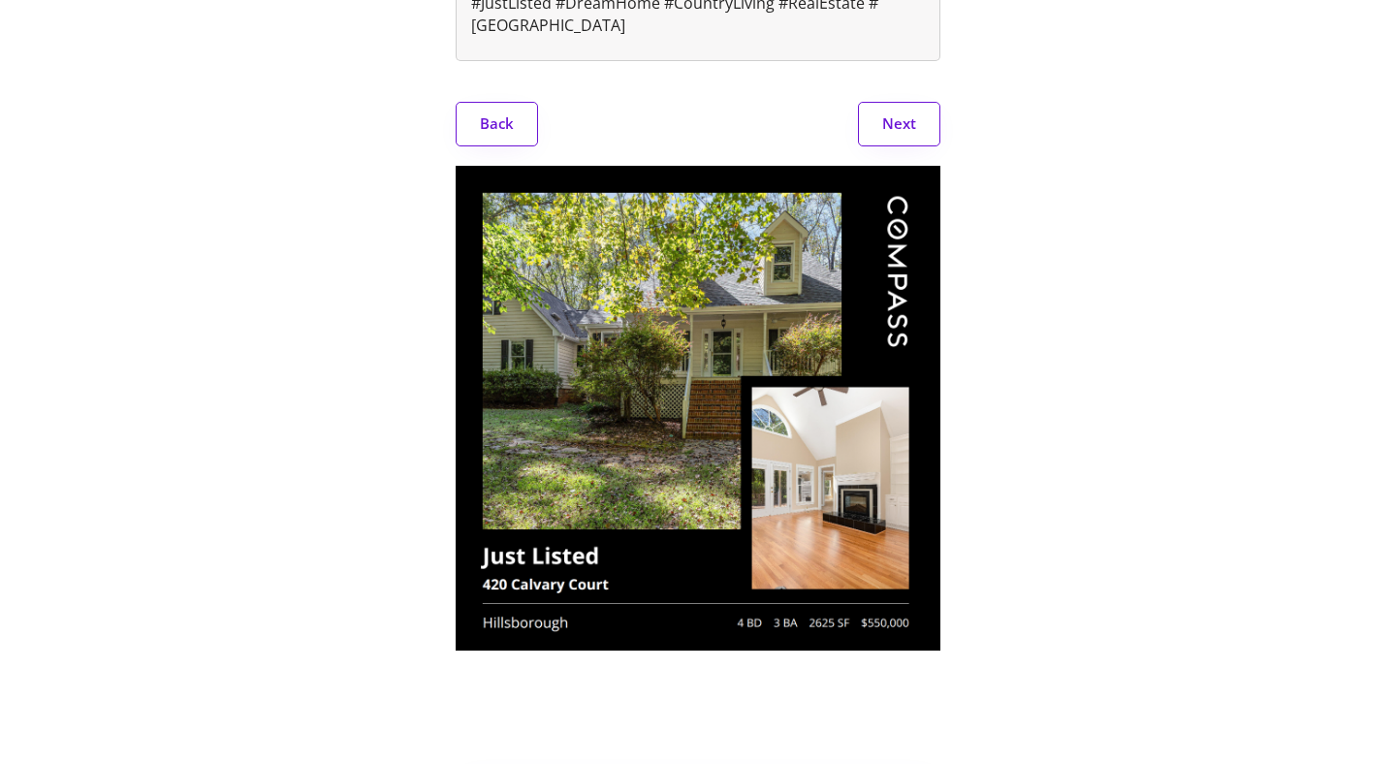
click at [898, 145] on button "Next" at bounding box center [899, 124] width 82 height 45
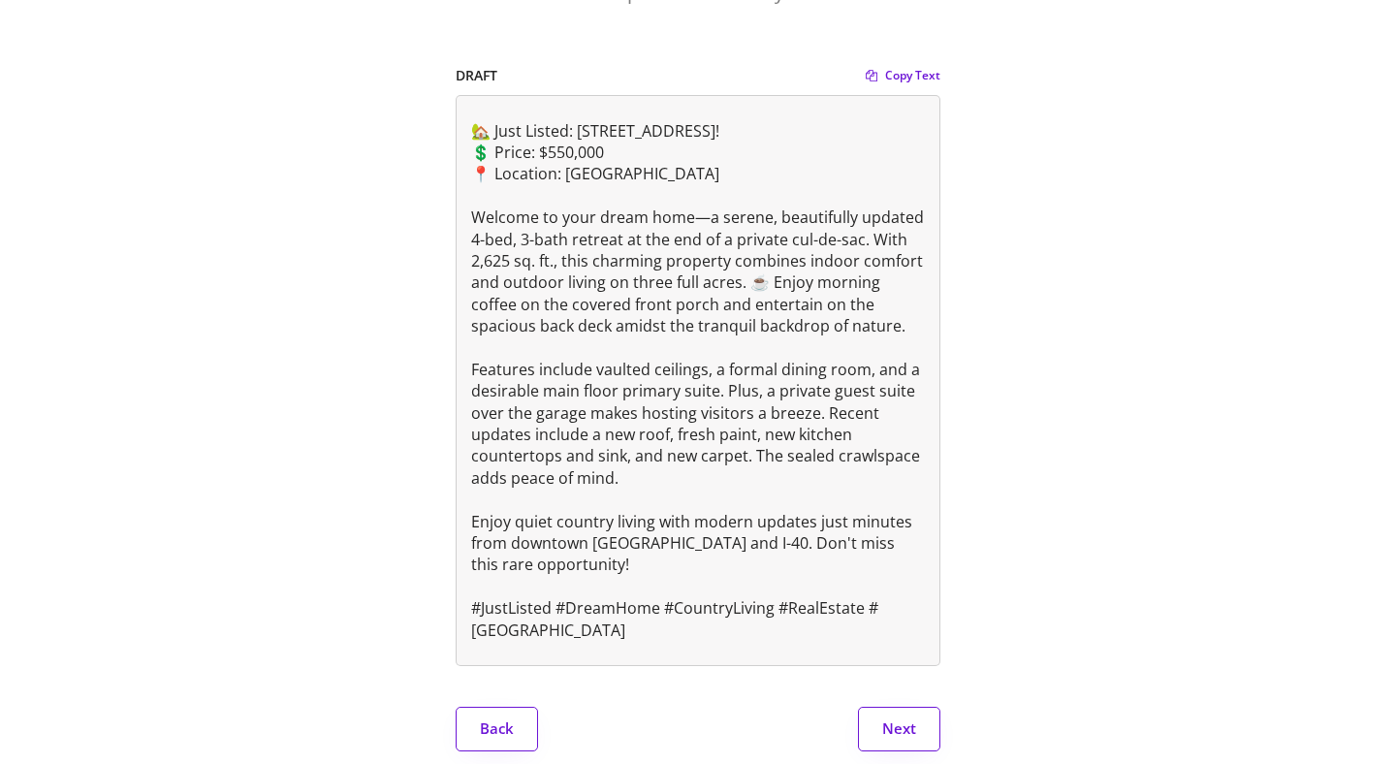
scroll to position [0, 0]
